Goal: Task Accomplishment & Management: Use online tool/utility

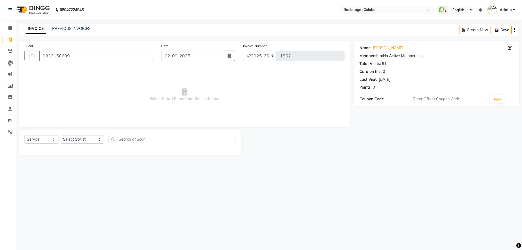
select select "5451"
select select "service"
click at [89, 58] on input "9833150639" at bounding box center [96, 56] width 114 height 10
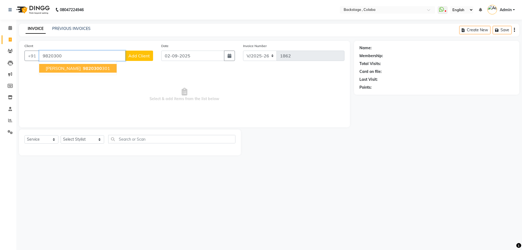
click at [83, 69] on span "9820300" at bounding box center [92, 68] width 19 height 5
type input "9820300301"
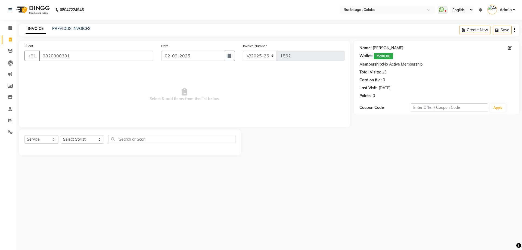
click at [383, 48] on link "[PERSON_NAME]" at bounding box center [388, 48] width 30 height 6
click at [78, 138] on select "Select Stylist Backstage Bharti [PERSON_NAME] [PERSON_NAME] [PERSON_NAME] [PERS…" at bounding box center [83, 139] width 44 height 8
select select "83246"
click at [61, 135] on select "Select Stylist Backstage Bharti [PERSON_NAME] [PERSON_NAME] [PERSON_NAME] [PERS…" at bounding box center [83, 139] width 44 height 8
